Goal: Task Accomplishment & Management: Manage account settings

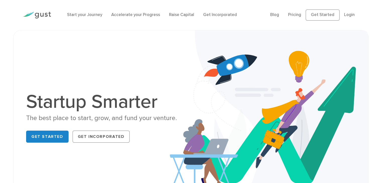
click at [355, 16] on ul "Blog FAQ Pricing Get Started Login Login" at bounding box center [314, 15] width 89 height 11
click at [350, 14] on link "Login" at bounding box center [349, 14] width 11 height 5
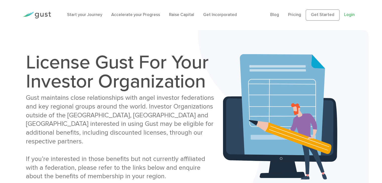
click at [347, 16] on link "Login" at bounding box center [349, 14] width 11 height 5
